Goal: Task Accomplishment & Management: Manage account settings

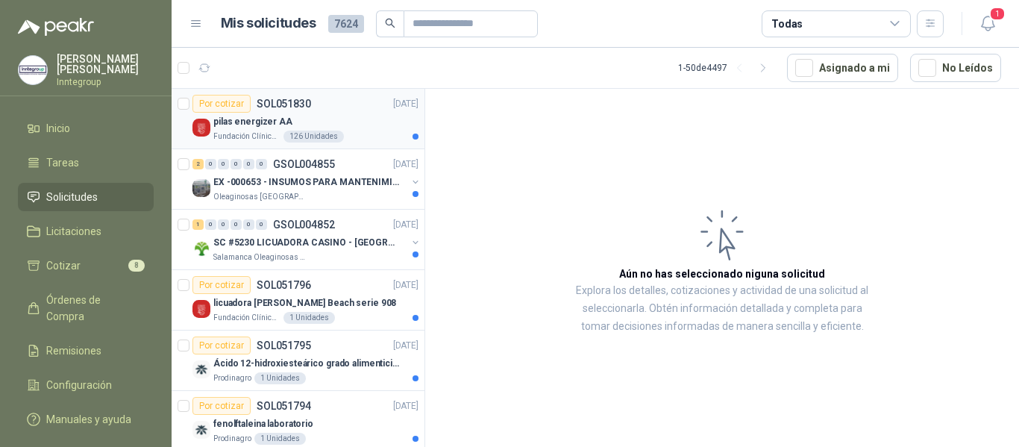
click at [382, 134] on div "Fundación Clínica Shaio 126 Unidades" at bounding box center [315, 137] width 205 height 12
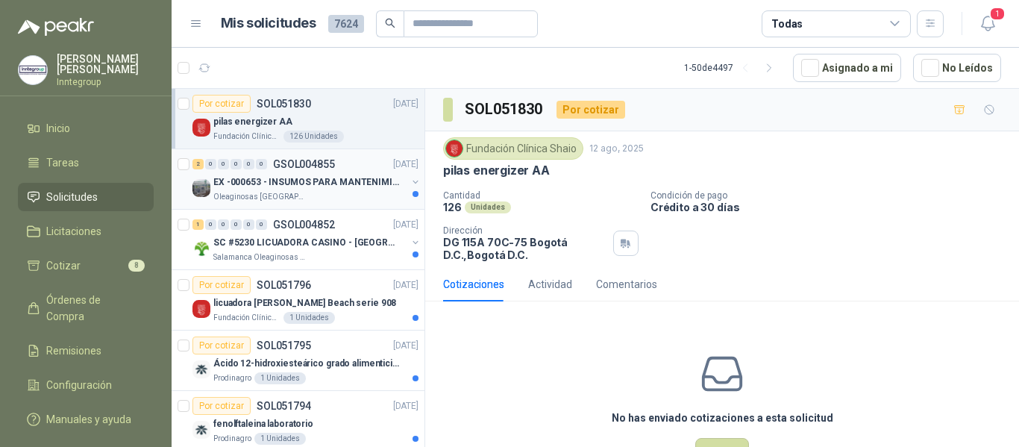
click at [325, 190] on div "EX -000653 - INSUMOS PARA MANTENIMIENTO A CADENAS" at bounding box center [309, 182] width 193 height 18
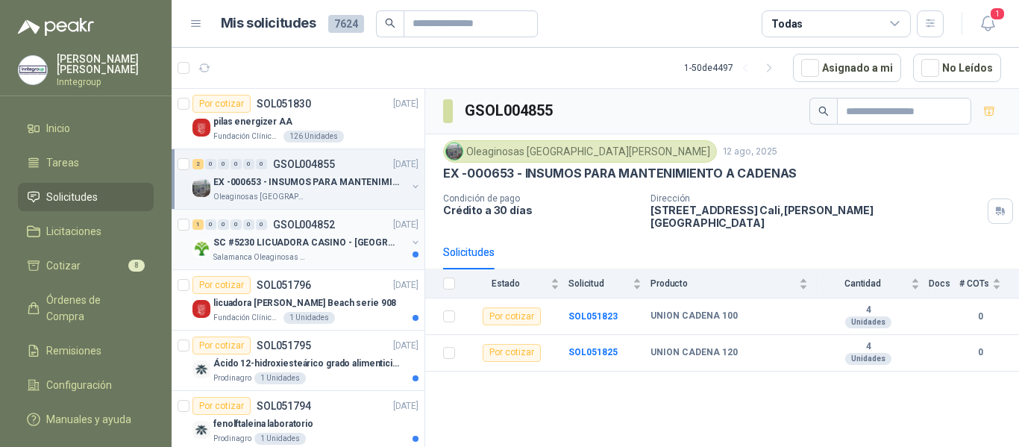
click at [338, 233] on div "SC #5230 LICUADORA CASINO - TUMACO" at bounding box center [309, 242] width 193 height 18
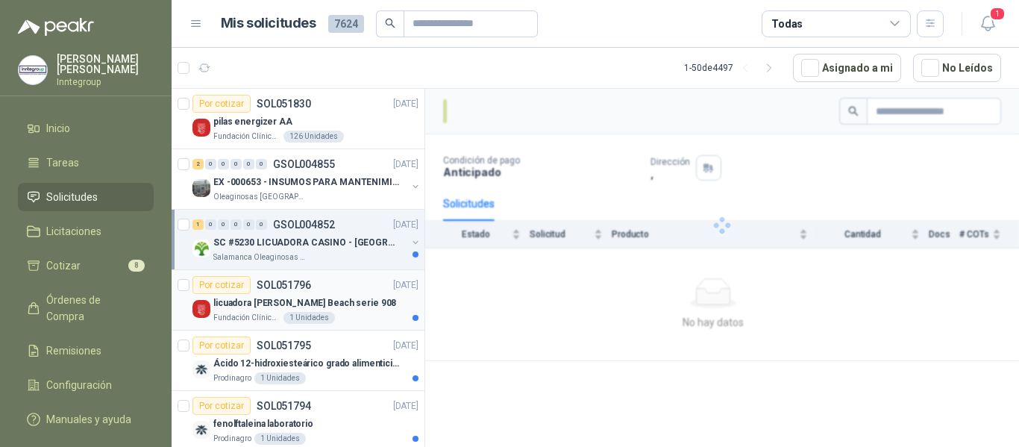
click at [324, 299] on p "licuadora Hamilton Beach serie 908" at bounding box center [304, 303] width 183 height 14
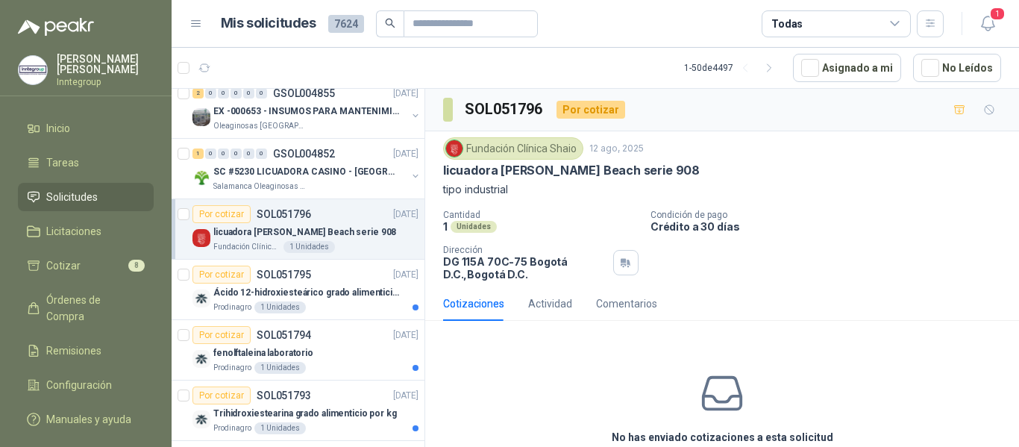
scroll to position [149, 0]
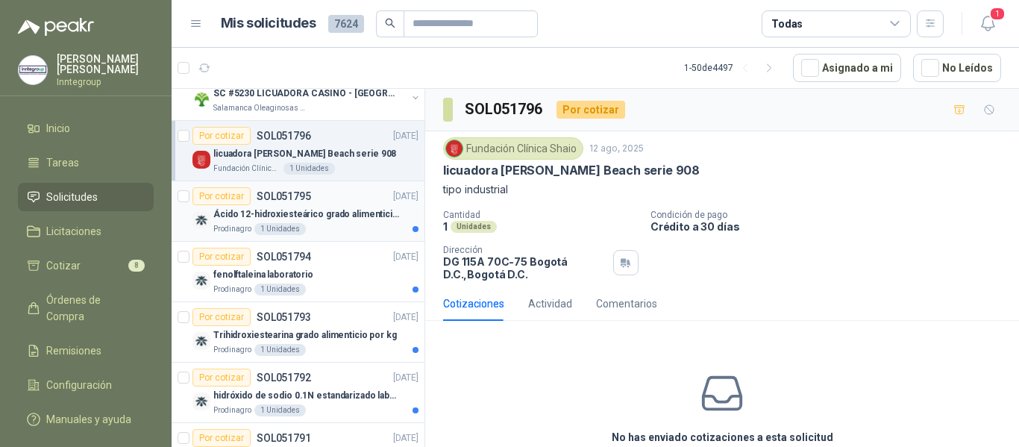
click at [342, 225] on div "Prodinagro 1 Unidades" at bounding box center [315, 229] width 205 height 12
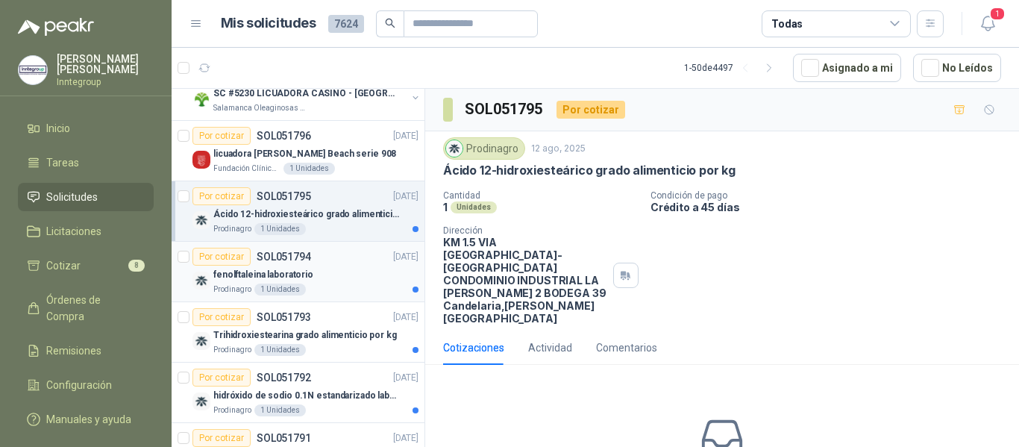
click at [321, 286] on div "Prodinagro 1 Unidades" at bounding box center [315, 289] width 205 height 12
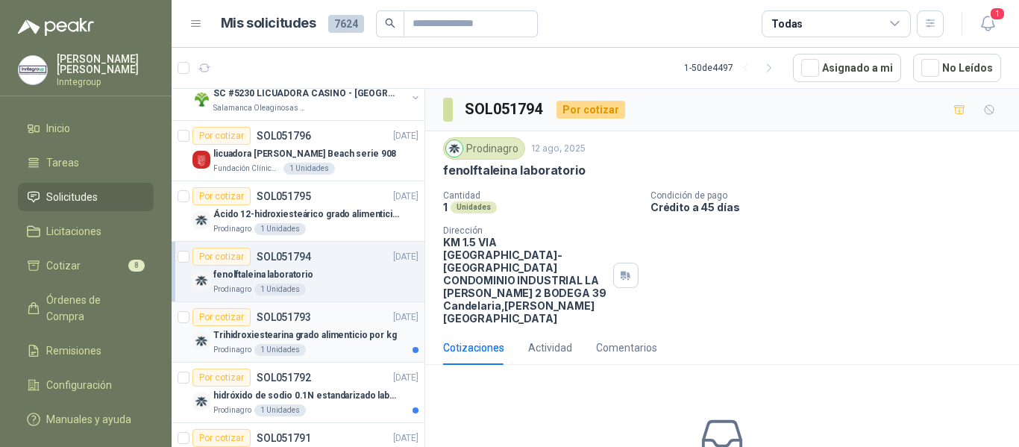
click at [350, 342] on div "Trihidroxiestearina grado alimenticio por kg" at bounding box center [315, 335] width 205 height 18
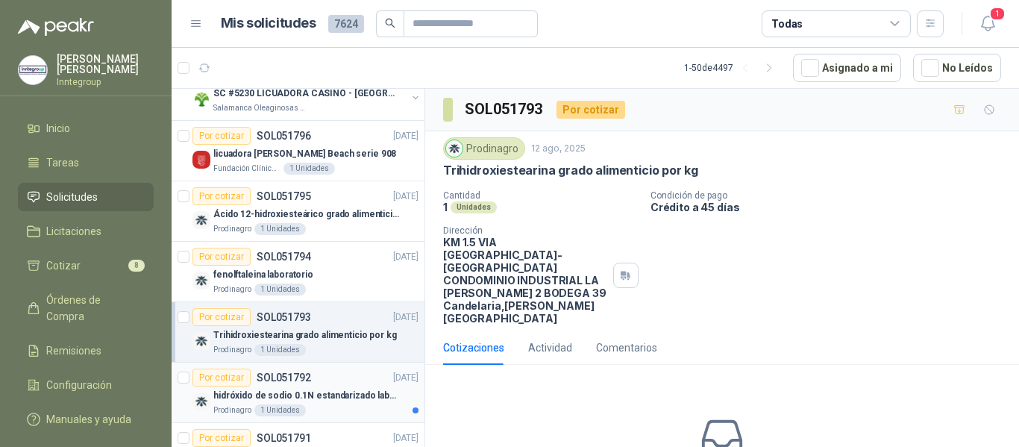
click at [330, 386] on div "hidróxido de sodio 0.1N estandarizado laboratorio" at bounding box center [315, 395] width 205 height 18
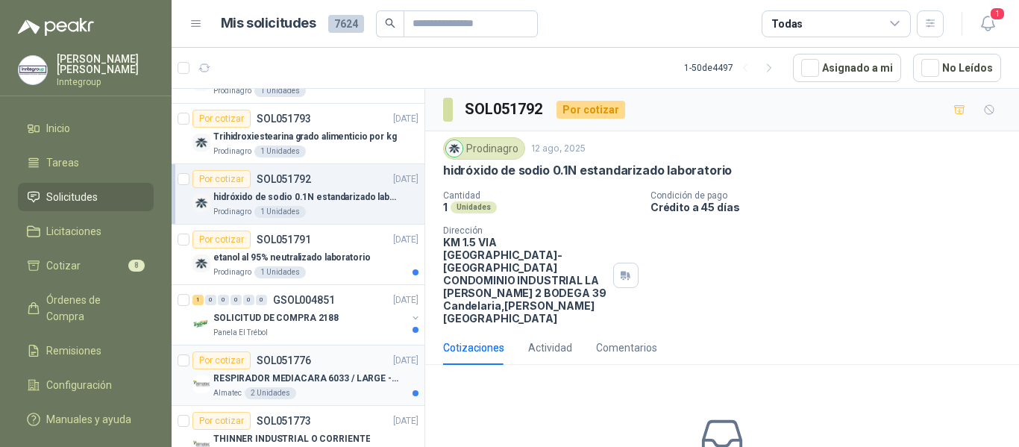
scroll to position [373, 0]
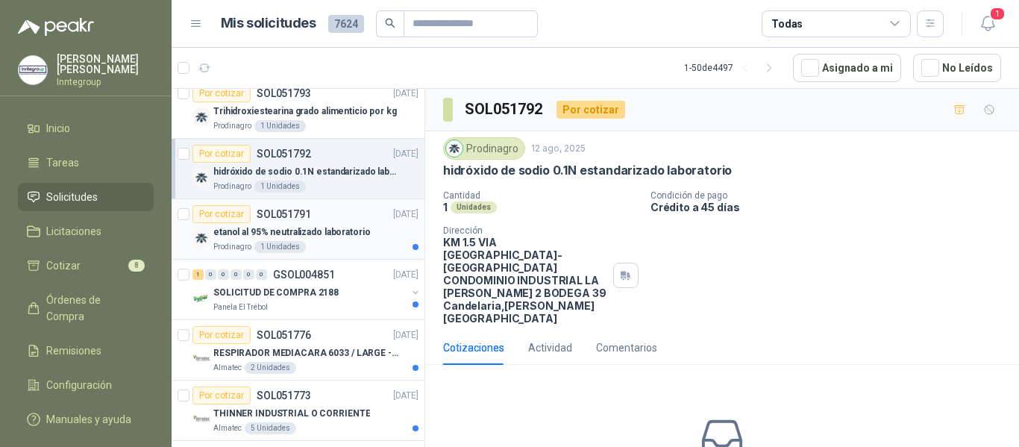
click at [342, 240] on div "etanol al 95% neutralizado laboratorio" at bounding box center [315, 232] width 205 height 18
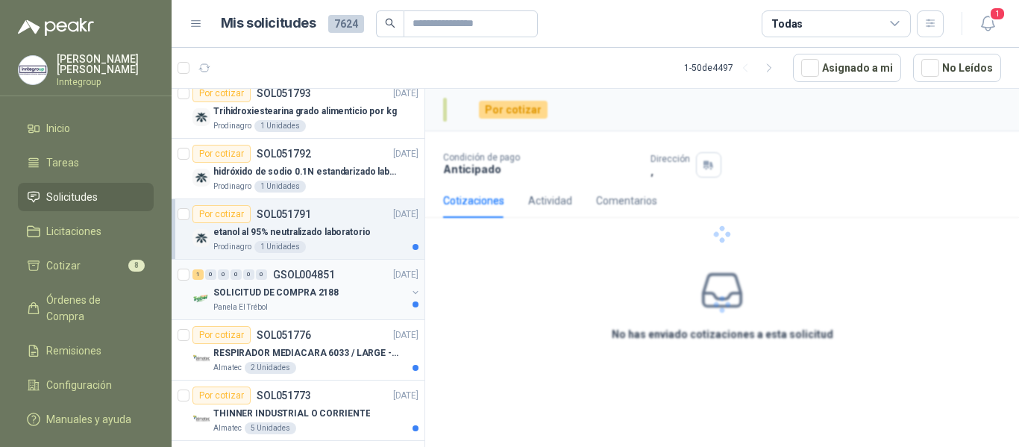
click at [349, 281] on div "1 0 0 0 0 0 GSOL004851 12/08/25" at bounding box center [306, 275] width 229 height 18
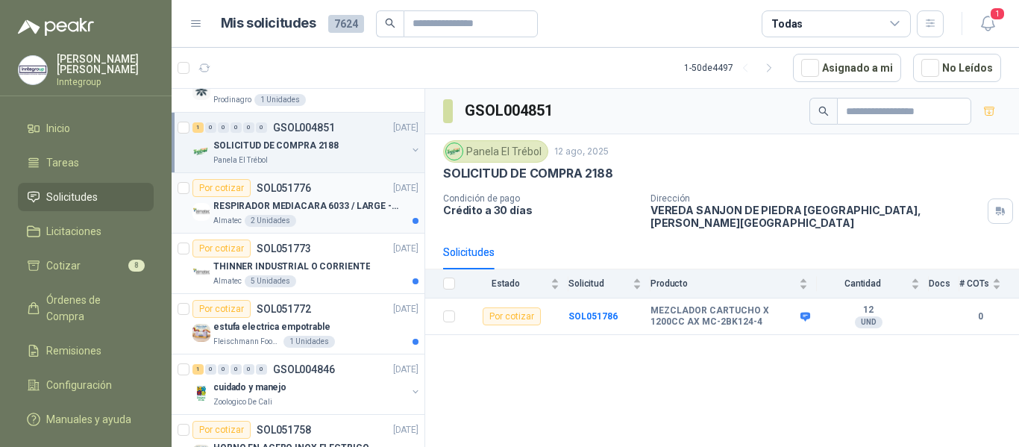
scroll to position [522, 0]
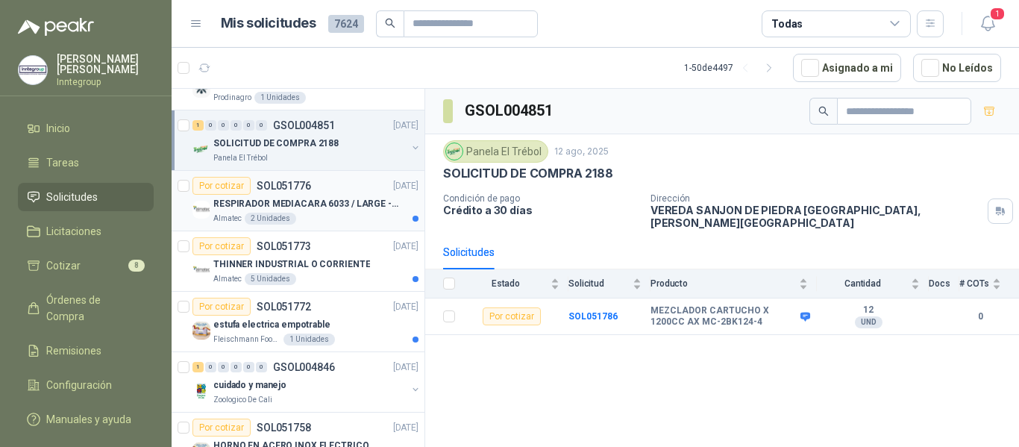
click at [335, 219] on div "Almatec 2 Unidades" at bounding box center [315, 219] width 205 height 12
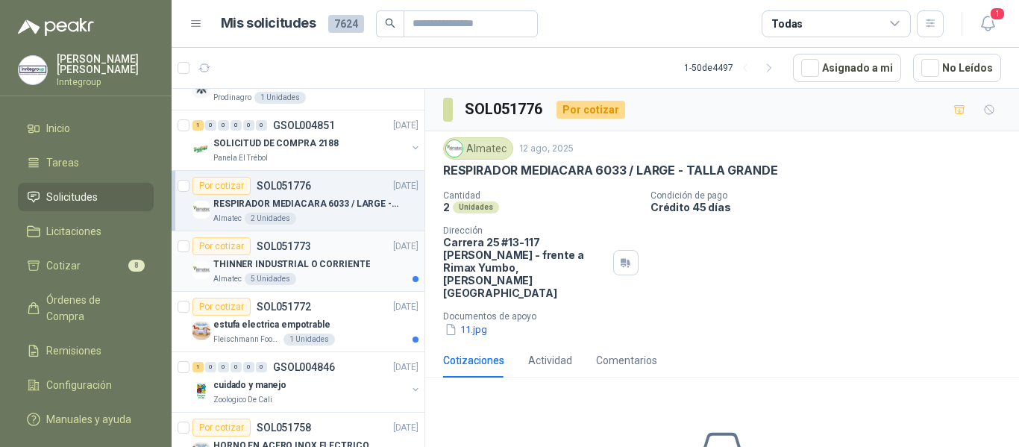
click at [336, 259] on p "THINNER INDUSTRIAL O CORRIENTE" at bounding box center [291, 264] width 157 height 14
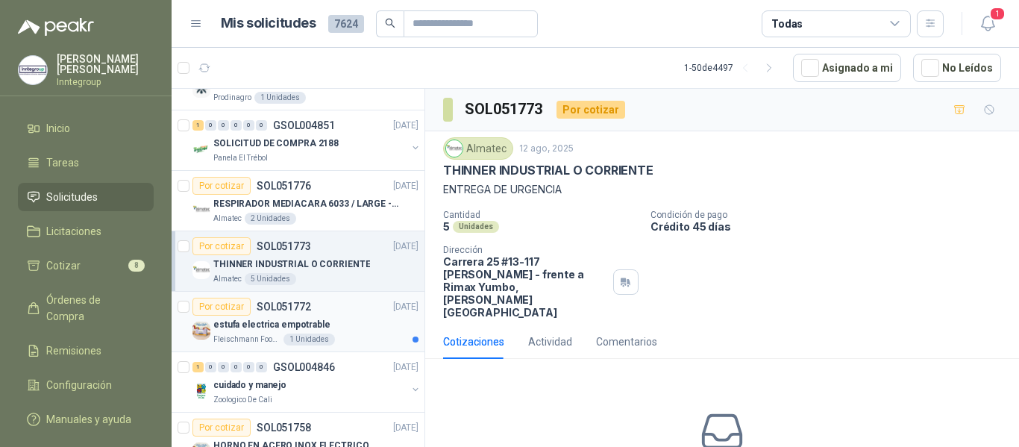
click at [349, 320] on div "estufa electrica empotrable" at bounding box center [315, 325] width 205 height 18
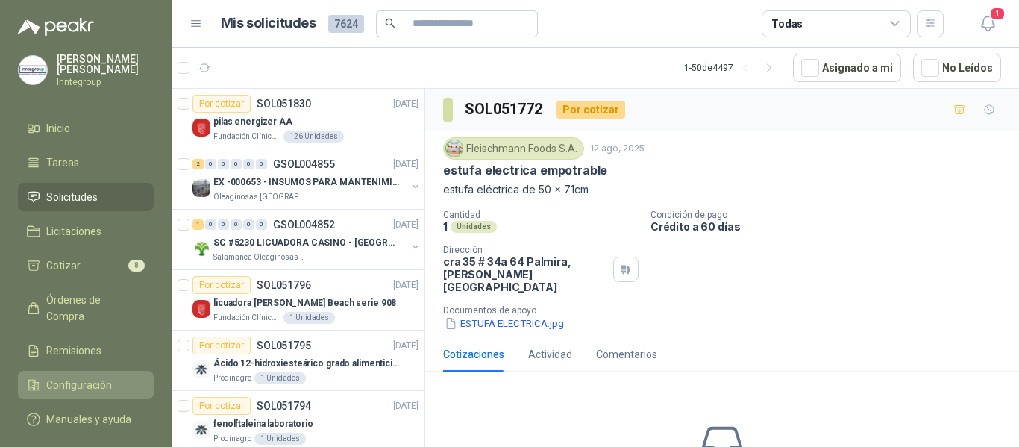
click at [88, 371] on link "Configuración" at bounding box center [86, 385] width 136 height 28
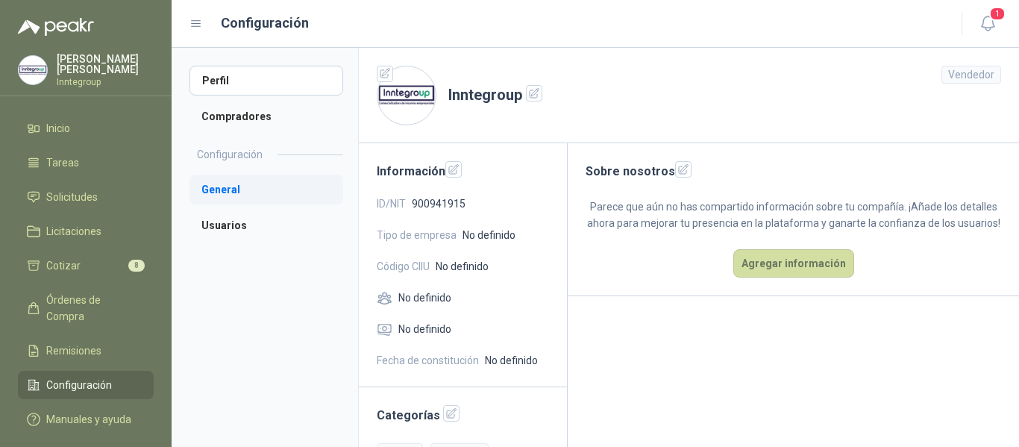
click at [229, 178] on li "General" at bounding box center [266, 190] width 154 height 30
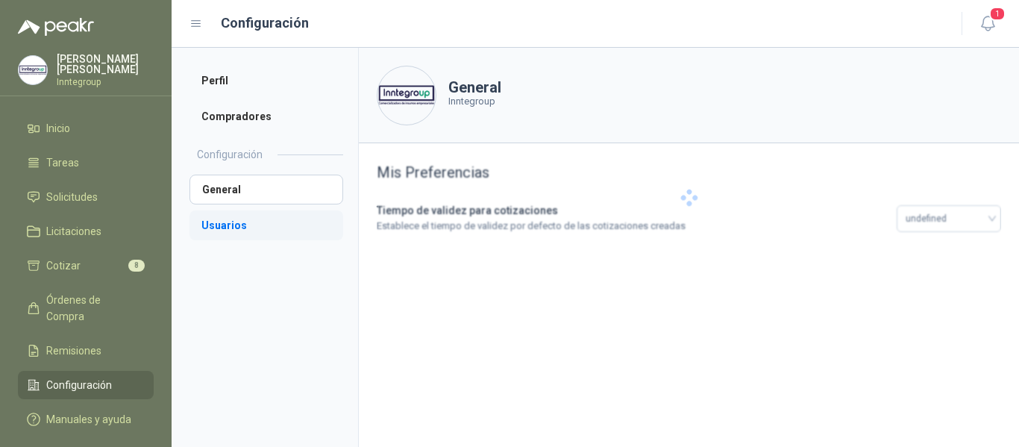
click at [226, 227] on li "Usuarios" at bounding box center [266, 225] width 154 height 30
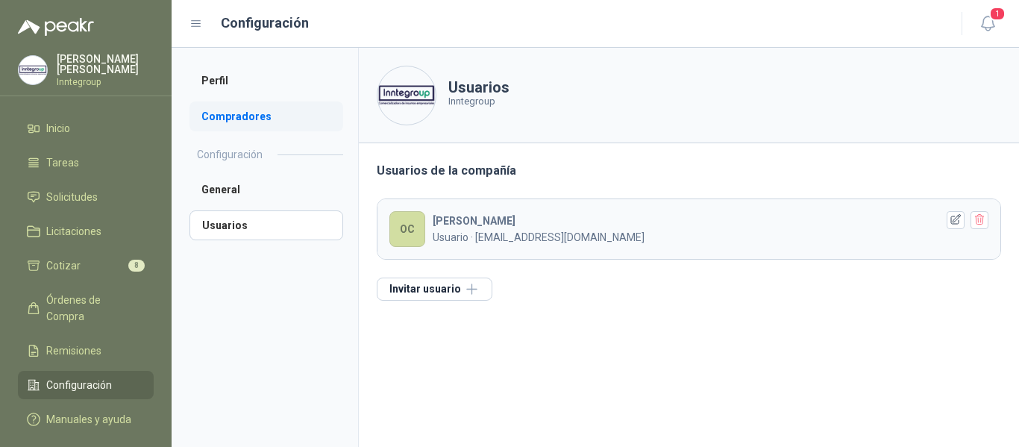
click at [229, 110] on li "Compradores" at bounding box center [266, 116] width 154 height 30
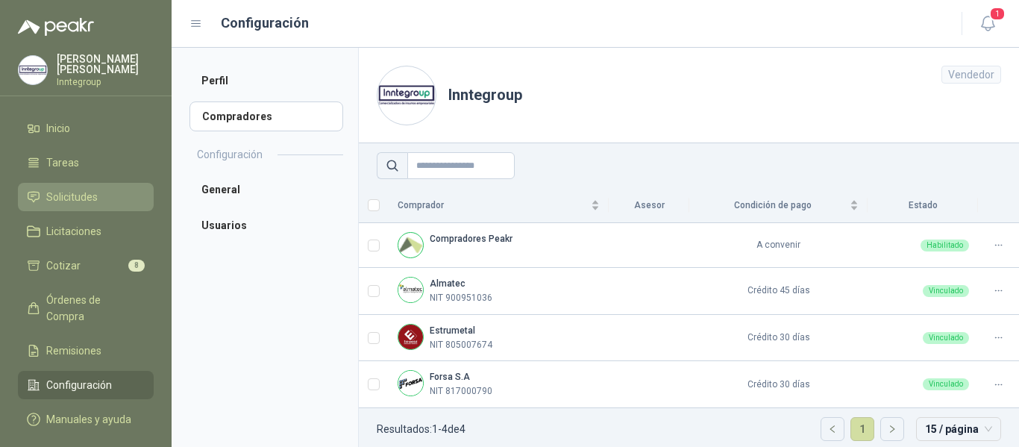
click at [75, 195] on span "Solicitudes" at bounding box center [71, 197] width 51 height 16
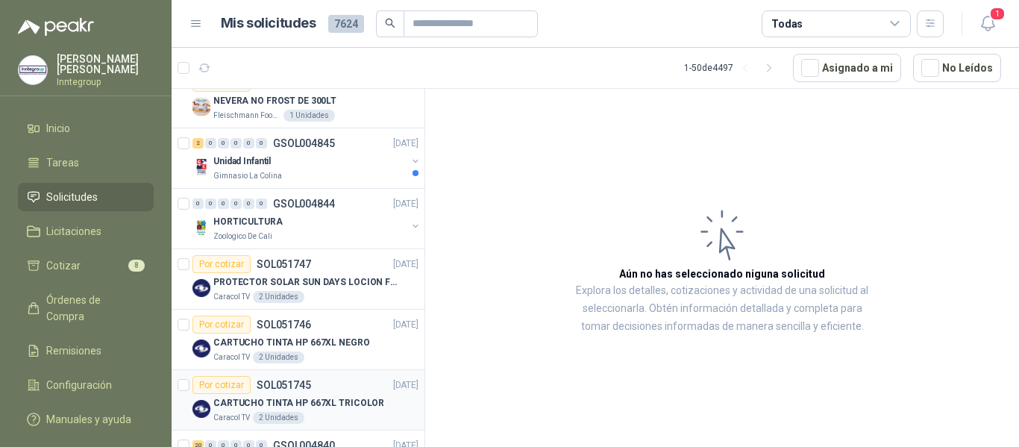
scroll to position [970, 0]
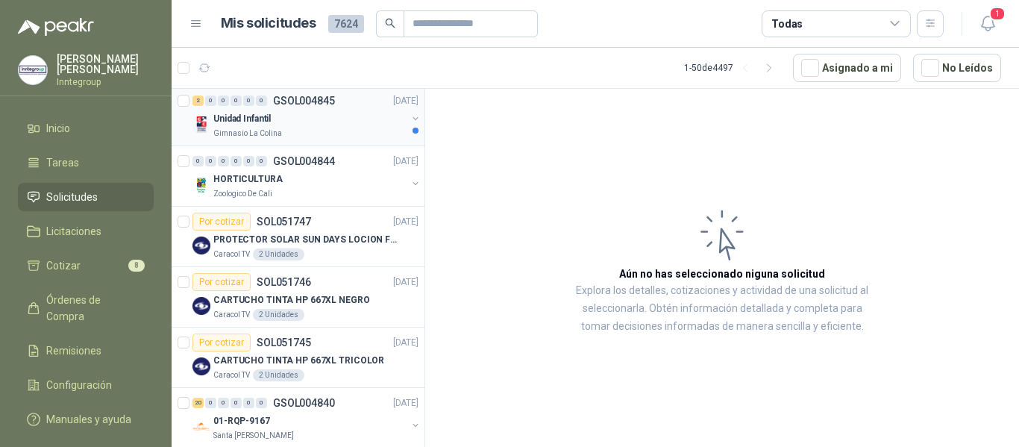
click at [330, 116] on div "Unidad Infantil" at bounding box center [309, 119] width 193 height 18
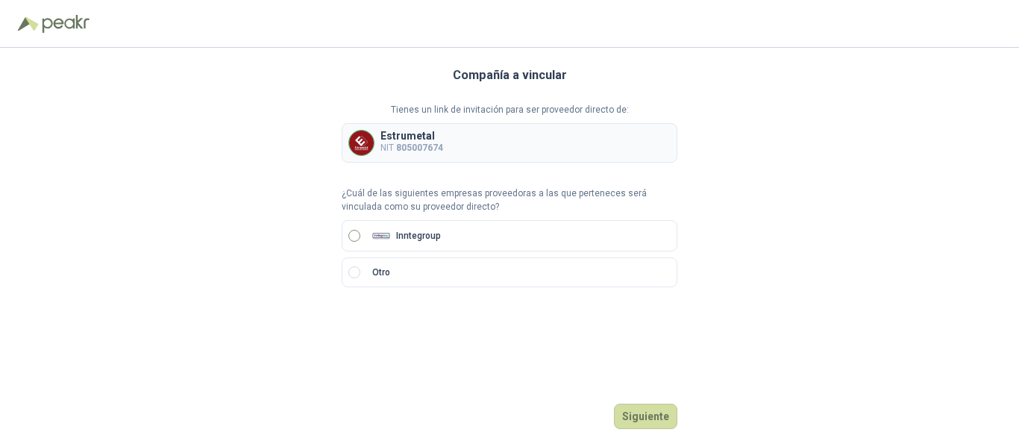
click at [363, 238] on label "Inntegroup" at bounding box center [510, 235] width 336 height 31
click at [646, 414] on button "Siguiente" at bounding box center [645, 416] width 63 height 25
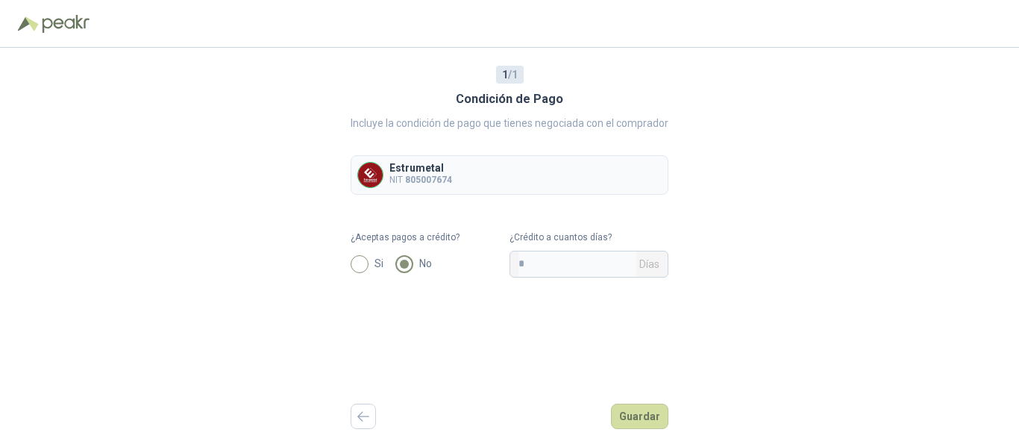
click at [368, 266] on label "Si" at bounding box center [370, 264] width 39 height 18
drag, startPoint x: 570, startPoint y: 263, endPoint x: 490, endPoint y: 260, distance: 79.8
click at [490, 260] on form "¿Aceptas pagos a crédito? Si No ¿Crédito a cuantos días? * Días" at bounding box center [510, 253] width 318 height 47
type input "**"
click at [662, 420] on button "Guardar" at bounding box center [639, 416] width 57 height 25
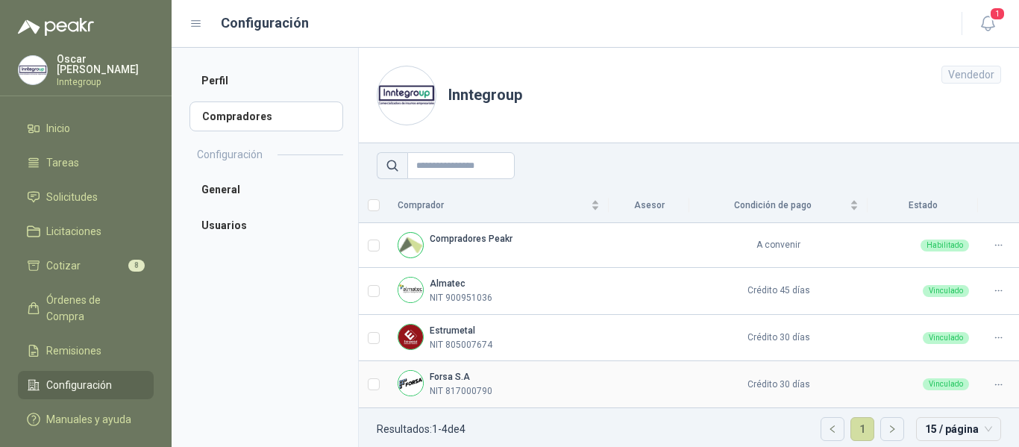
scroll to position [12, 0]
